Goal: Navigation & Orientation: Find specific page/section

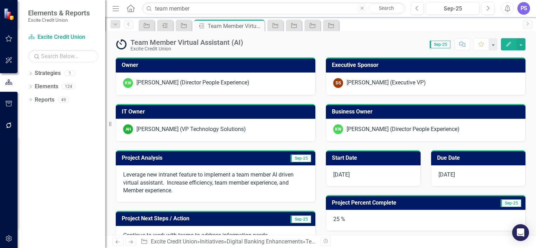
click at [521, 10] on div "PS" at bounding box center [523, 8] width 13 height 13
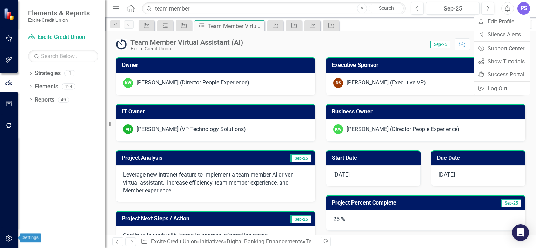
click at [4, 239] on button "button" at bounding box center [9, 239] width 16 height 15
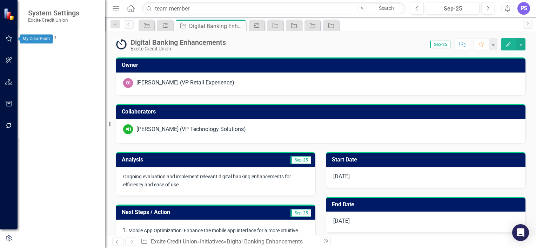
click at [11, 41] on button "button" at bounding box center [9, 39] width 16 height 15
